Goal: Find specific page/section: Find specific page/section

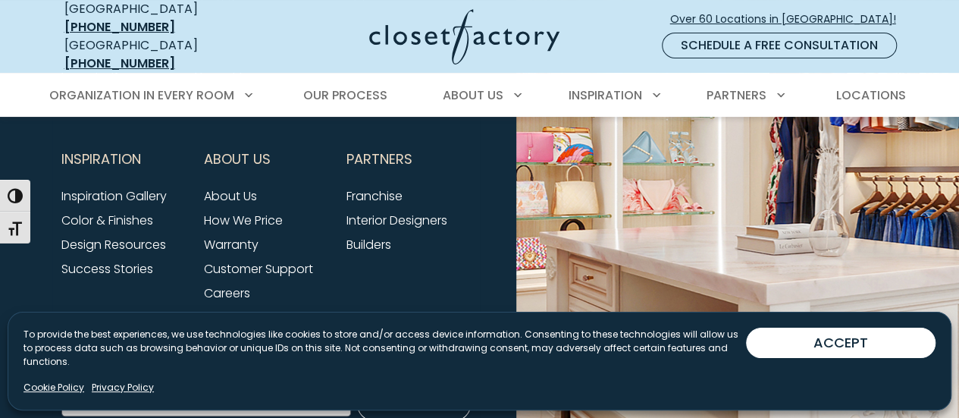
scroll to position [5796, 0]
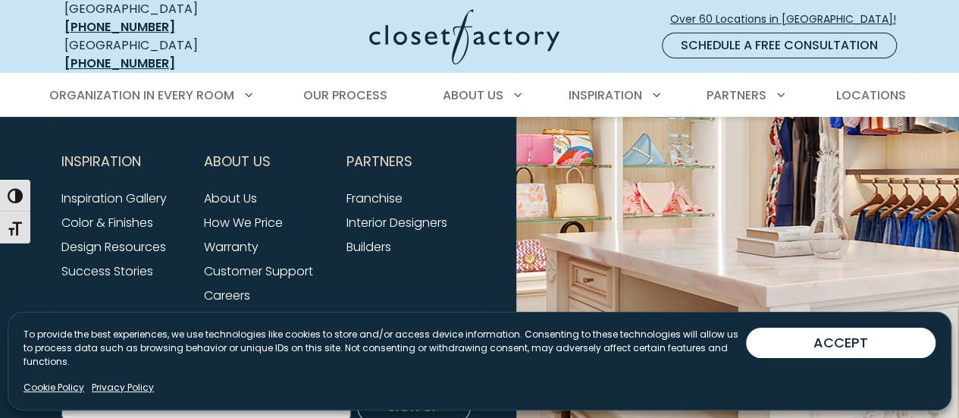
click at [227, 295] on link "Careers" at bounding box center [227, 295] width 46 height 17
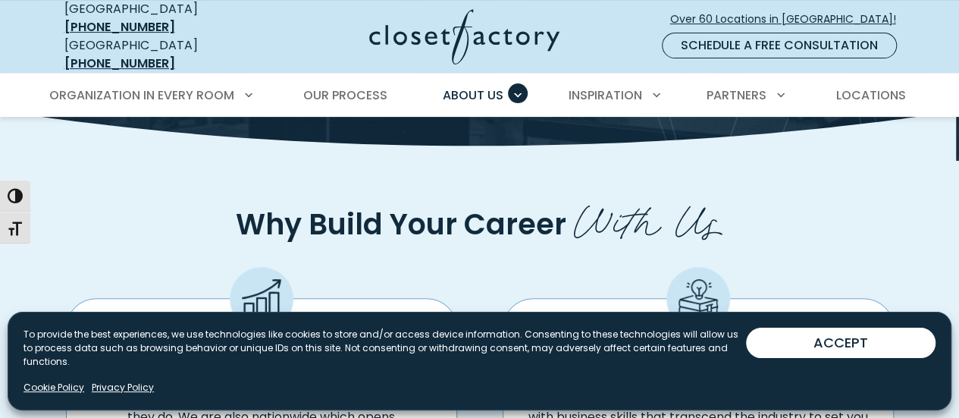
scroll to position [189, 0]
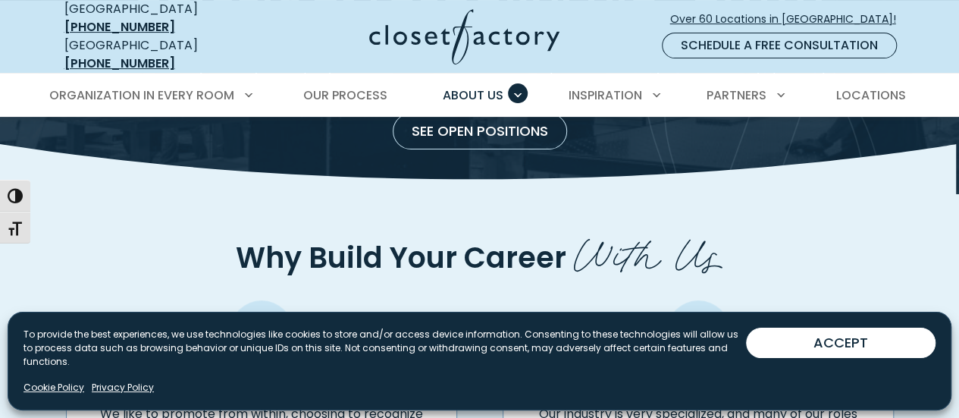
click at [500, 118] on link "See Open Positions" at bounding box center [480, 131] width 174 height 36
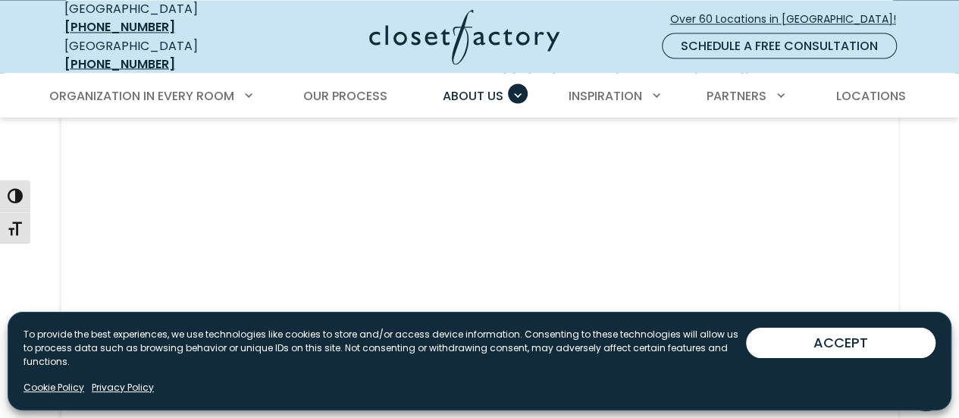
scroll to position [1352, 0]
click at [809, 349] on button "ACCEPT" at bounding box center [841, 342] width 190 height 30
